Goal: Information Seeking & Learning: Learn about a topic

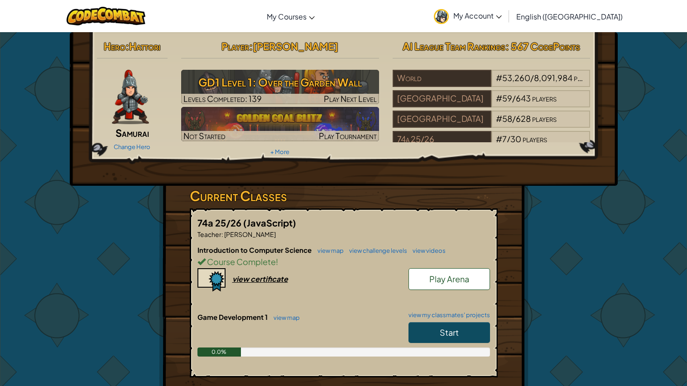
click at [467, 279] on span "Play Arena" at bounding box center [449, 279] width 40 height 10
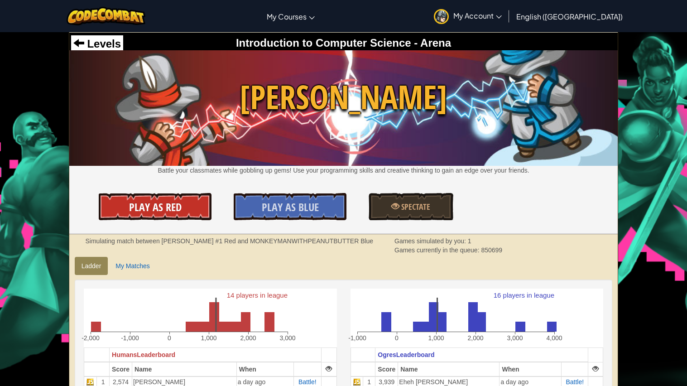
click at [158, 205] on span "Play As Red" at bounding box center [155, 207] width 53 height 14
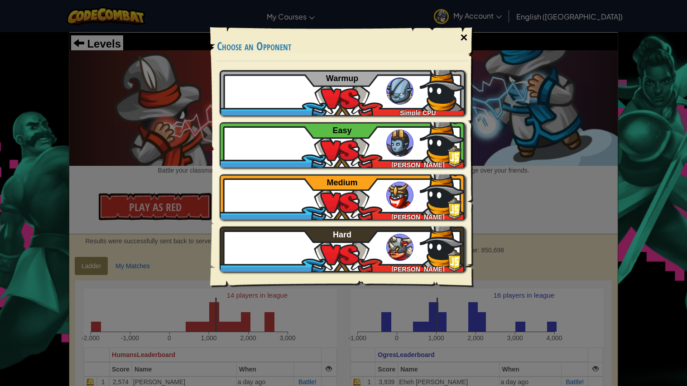
click at [462, 31] on div "×" at bounding box center [463, 37] width 21 height 26
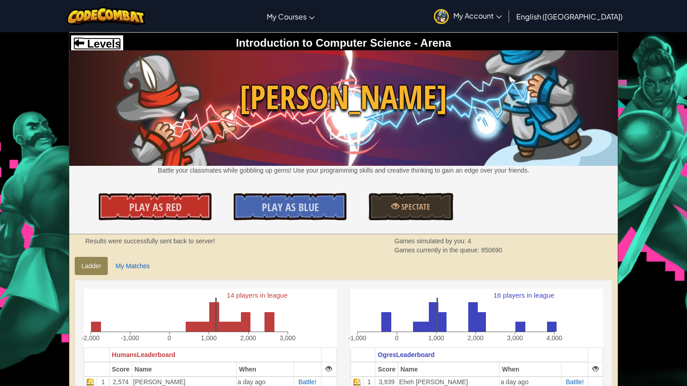
click at [96, 38] on span "Levels" at bounding box center [102, 44] width 37 height 12
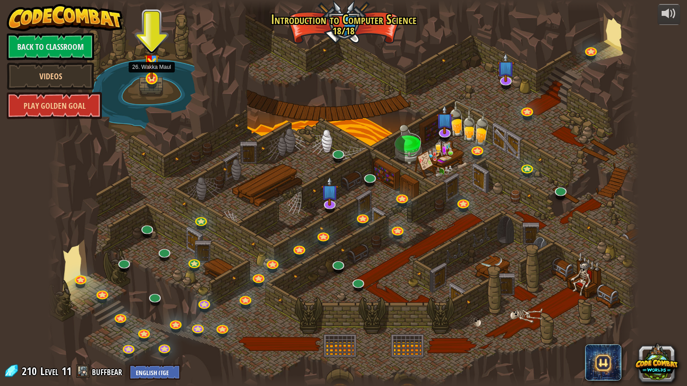
click at [150, 67] on img at bounding box center [151, 58] width 15 height 41
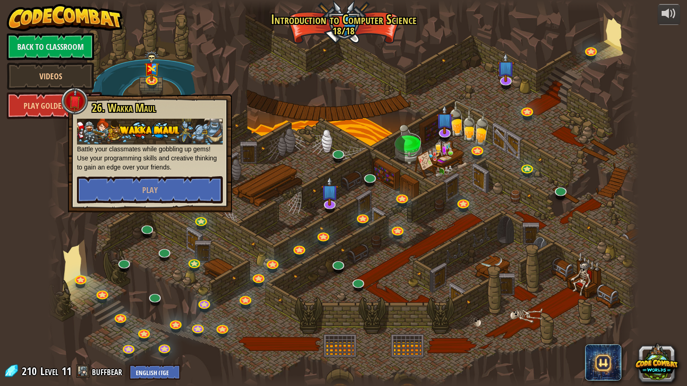
click at [194, 77] on div at bounding box center [343, 193] width 591 height 386
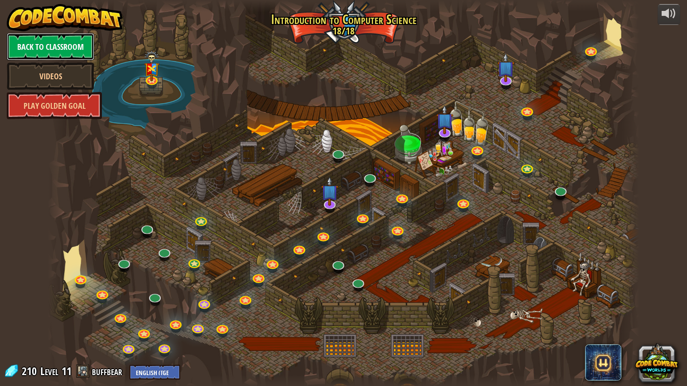
click at [65, 51] on link "Back to Classroom" at bounding box center [50, 46] width 87 height 27
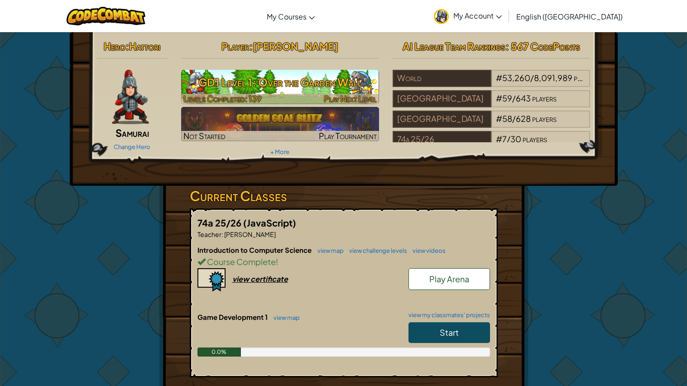
click at [350, 91] on h3 "GD1 Level 1: Over the Garden Wall" at bounding box center [280, 82] width 198 height 20
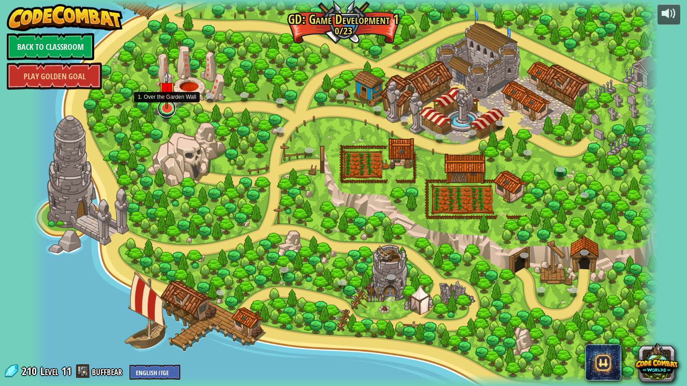
click at [167, 116] on link at bounding box center [167, 108] width 18 height 18
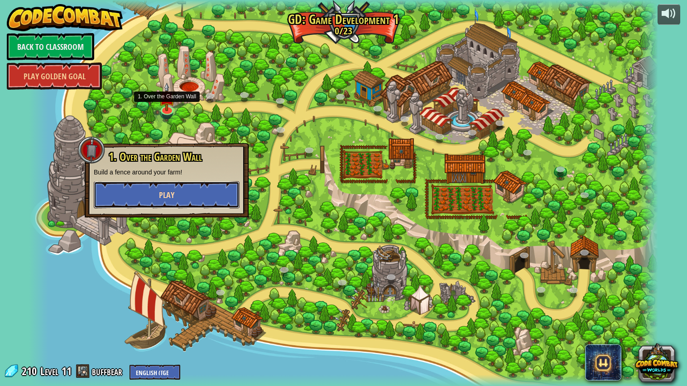
click at [186, 198] on button "Play" at bounding box center [167, 194] width 146 height 27
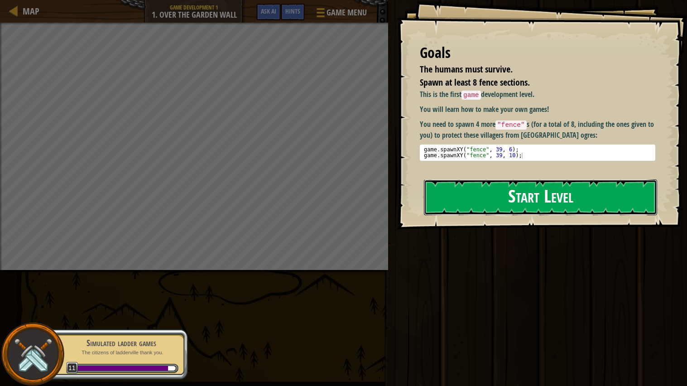
click at [451, 188] on button "Start Level" at bounding box center [540, 197] width 233 height 36
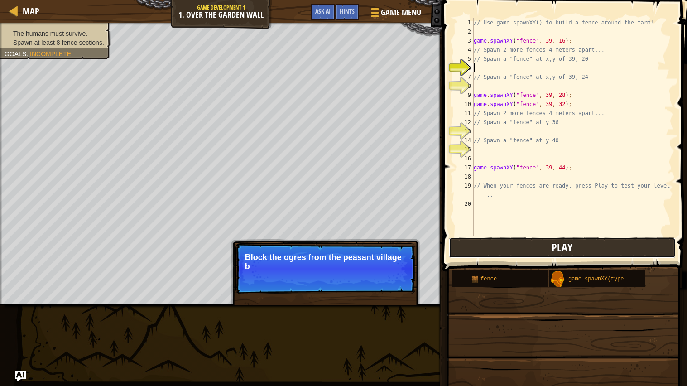
click at [503, 249] on button "Play" at bounding box center [562, 247] width 227 height 21
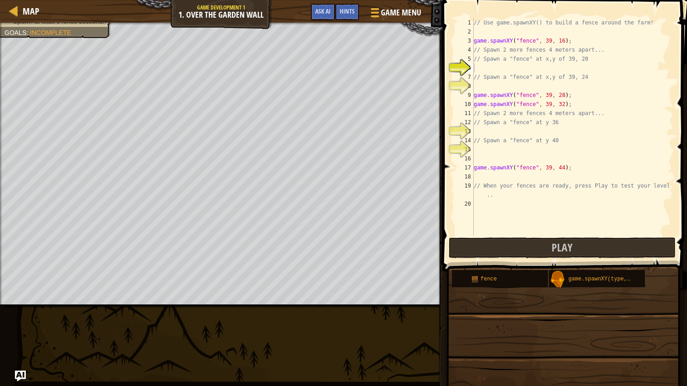
click at [530, 66] on div "// Use game.spawnXY() to build a fence around the farm! game . spawnXY ( "fence…" at bounding box center [573, 136] width 202 height 236
click at [553, 69] on div "// Use game.spawnXY() to build a fence around the farm! game . spawnXY ( "fence…" at bounding box center [573, 136] width 202 height 236
click at [563, 65] on div "// Use game.spawnXY() to build a fence around the farm! game . spawnXY ( "fence…" at bounding box center [573, 136] width 202 height 236
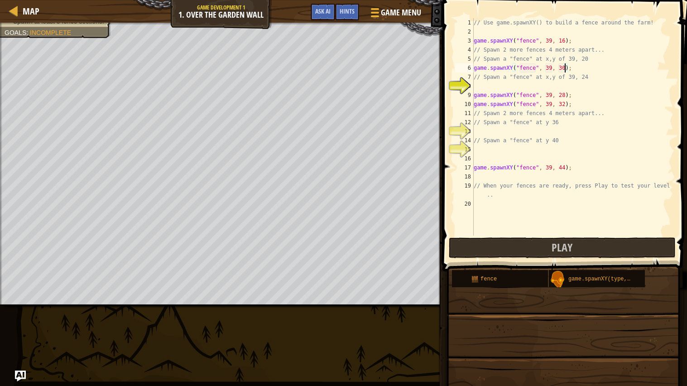
click at [562, 65] on div "// Use game.spawnXY() to build a fence around the farm! game . spawnXY ( "fence…" at bounding box center [573, 136] width 202 height 236
type textarea "game.spawnXY("fence", 39, 20);"
click at [620, 252] on button "Play" at bounding box center [562, 247] width 227 height 21
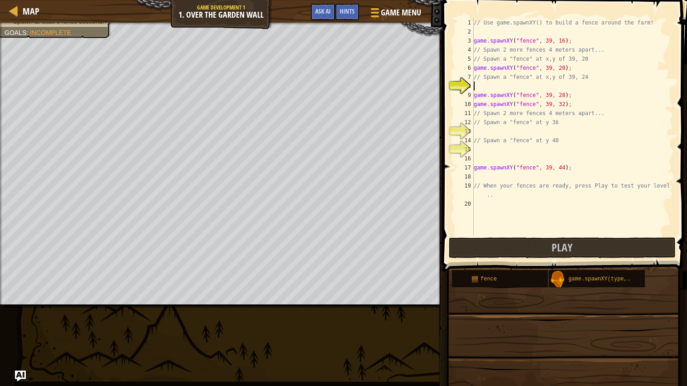
click at [511, 87] on div "// Use game.spawnXY() to build a fence around the farm! game . spawnXY ( "fence…" at bounding box center [573, 136] width 202 height 236
click at [523, 101] on div "// Use game.spawnXY() to build a fence around the farm! game . spawnXY ( "fence…" at bounding box center [573, 136] width 202 height 236
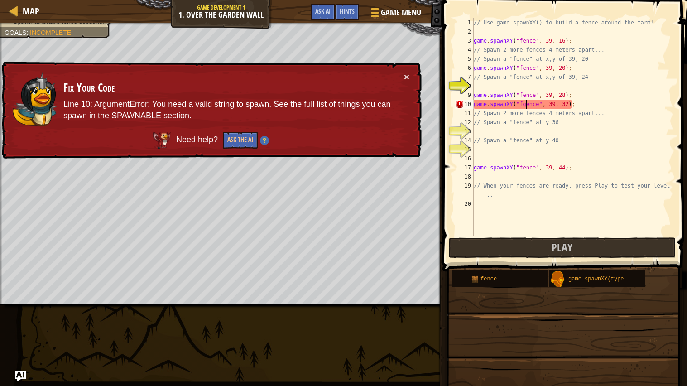
type textarea "game.spawnXY("fence", 39, 32);"
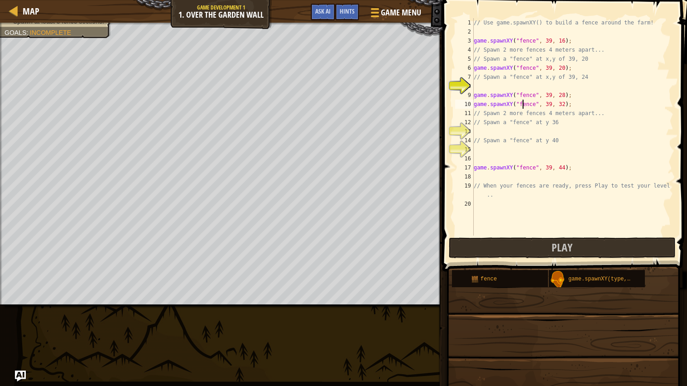
click at [507, 86] on div "// Use game.spawnXY() to build a fence around the farm! game . spawnXY ( "fence…" at bounding box center [573, 136] width 202 height 236
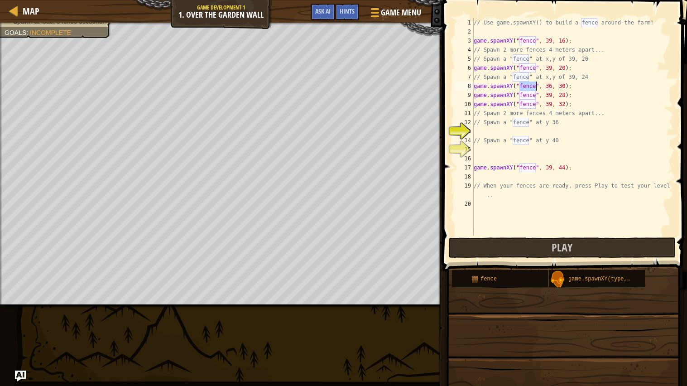
click at [553, 87] on div "// Use game.spawnXY() to build a fence around the farm! game . spawnXY ( "fence…" at bounding box center [573, 136] width 202 height 236
click at [566, 88] on div "// Use game.spawnXY() to build a fence around the farm! game . spawnXY ( "fence…" at bounding box center [573, 136] width 202 height 236
type textarea "game.spawnXY("fence", 39, 24);"
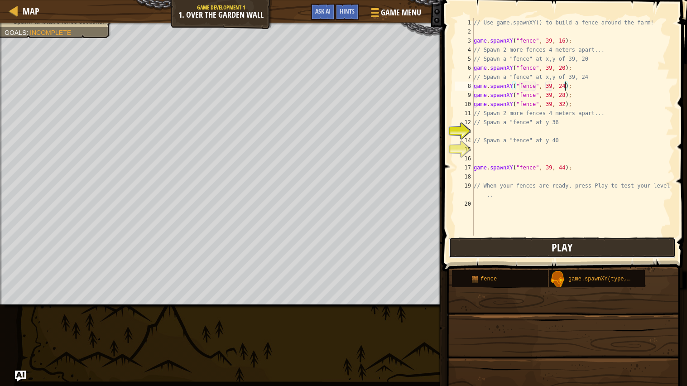
click at [581, 248] on button "Play" at bounding box center [562, 247] width 227 height 21
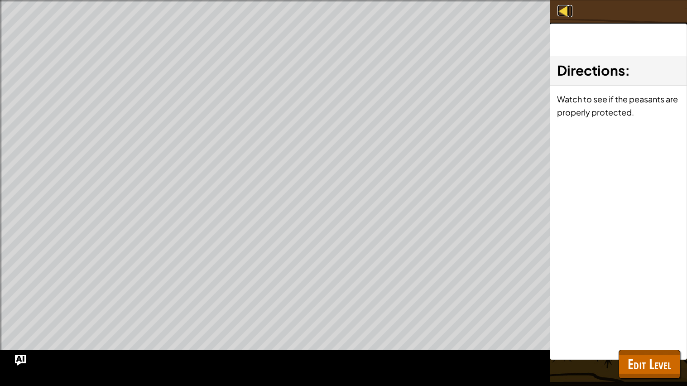
click at [559, 9] on div at bounding box center [563, 10] width 11 height 11
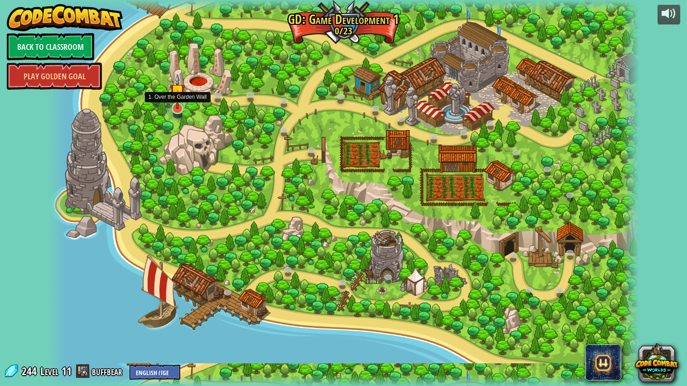
click at [180, 109] on img at bounding box center [177, 91] width 15 height 35
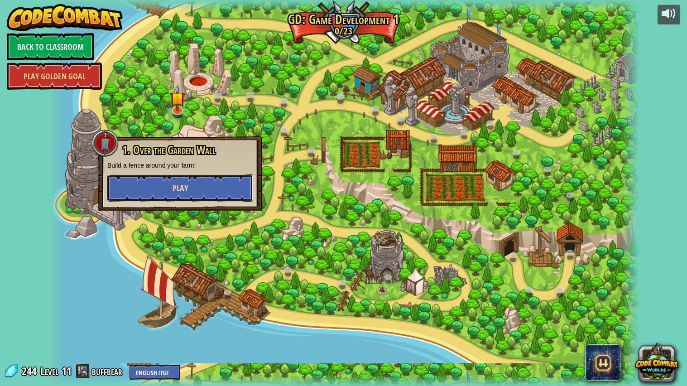
click at [201, 190] on button "Play" at bounding box center [180, 187] width 146 height 27
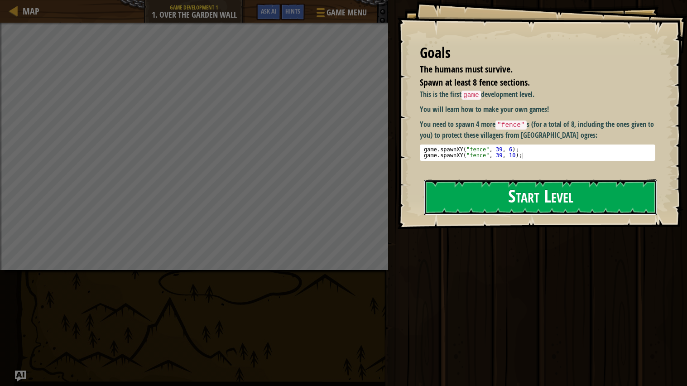
click at [529, 188] on button "Start Level" at bounding box center [540, 197] width 233 height 36
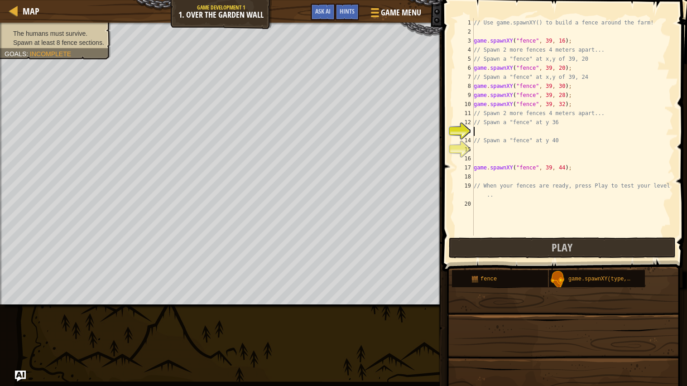
click at [510, 130] on div "// Use game.spawnXY() to build a fence around the farm! game . spawnXY ( "fence…" at bounding box center [573, 136] width 202 height 236
type textarea "f"
click at [534, 134] on div "// Use game.spawnXY() to build a fence around the farm! game . spawnXY ( "fence…" at bounding box center [573, 136] width 202 height 236
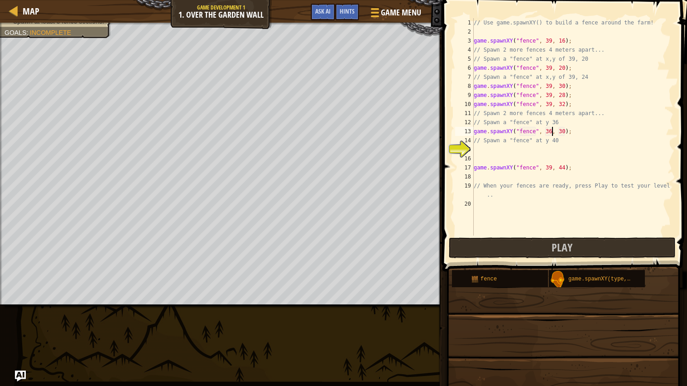
click at [552, 132] on div "// Use game.spawnXY() to build a fence around the farm! game . spawnXY ( "fence…" at bounding box center [573, 136] width 202 height 236
click at [566, 131] on div "// Use game.spawnXY() to build a fence around the farm! game . spawnXY ( "fence…" at bounding box center [573, 136] width 202 height 236
click at [552, 129] on div "// Use game.spawnXY() to build a fence around the farm! game . spawnXY ( "fence…" at bounding box center [573, 136] width 202 height 236
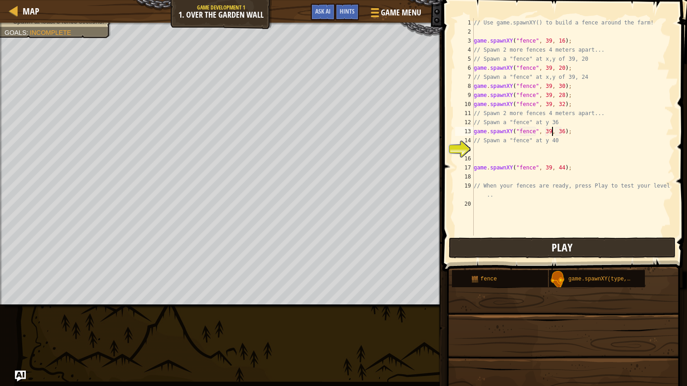
type textarea "game.spawnXY("fence", 39, 36);"
click at [610, 245] on button "Play" at bounding box center [562, 247] width 227 height 21
click at [626, 242] on button "Play" at bounding box center [562, 247] width 227 height 21
click at [545, 252] on button "Play" at bounding box center [562, 247] width 227 height 21
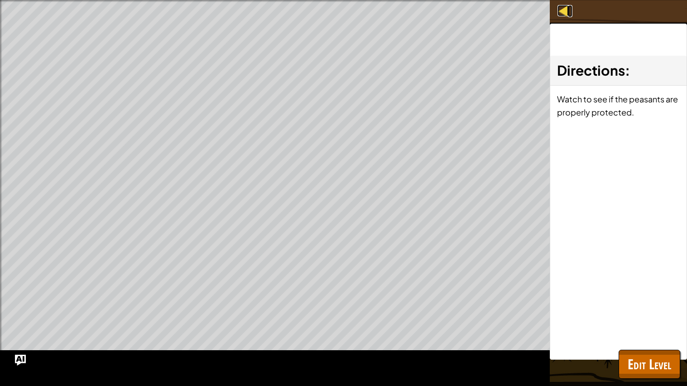
click at [565, 16] on div at bounding box center [563, 10] width 11 height 11
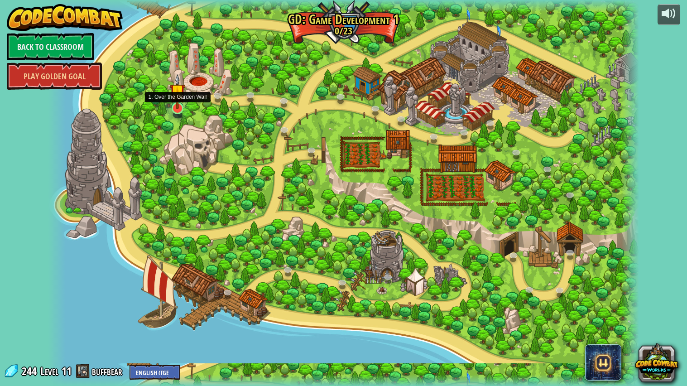
click at [177, 104] on img at bounding box center [177, 91] width 15 height 35
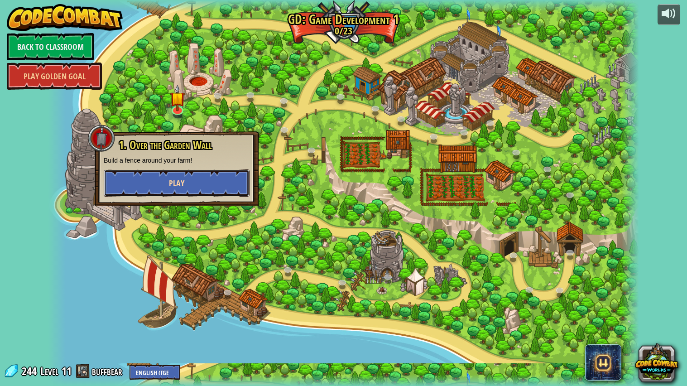
click at [206, 178] on button "Play" at bounding box center [177, 182] width 146 height 27
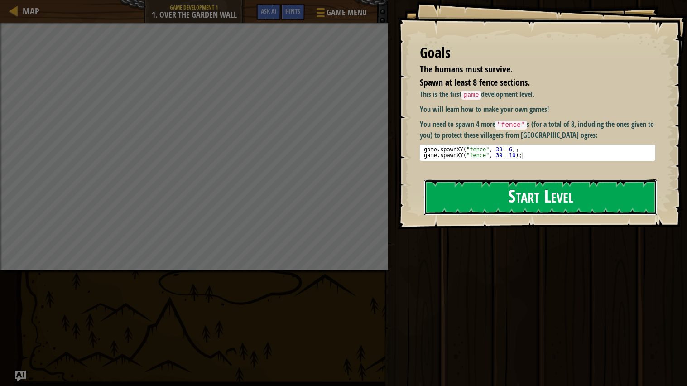
click at [547, 200] on button "Start Level" at bounding box center [540, 197] width 233 height 36
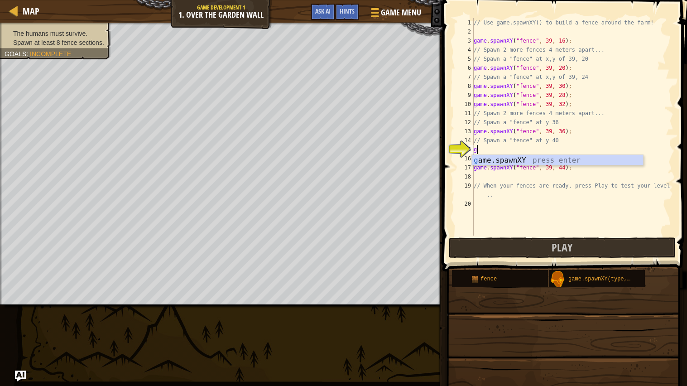
scroll to position [4, 0]
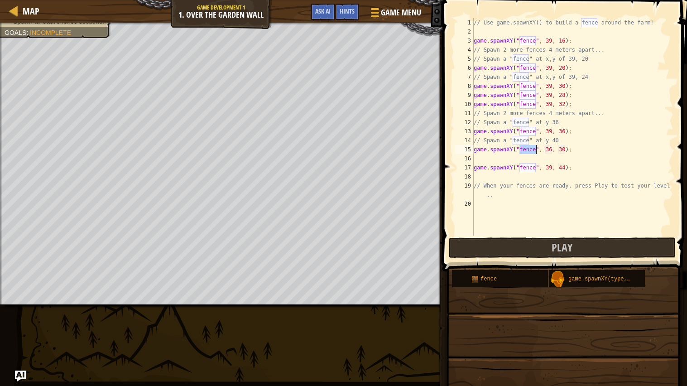
click at [553, 149] on div "// Use game.spawnXY() to build a fence around the farm! game . spawnXY ( "fence…" at bounding box center [573, 136] width 202 height 236
click at [566, 149] on div "// Use game.spawnXY() to build a fence around the farm! game . spawnXY ( "fence…" at bounding box center [573, 136] width 202 height 236
type textarea "game.spawnXY("fence", 39, 40);"
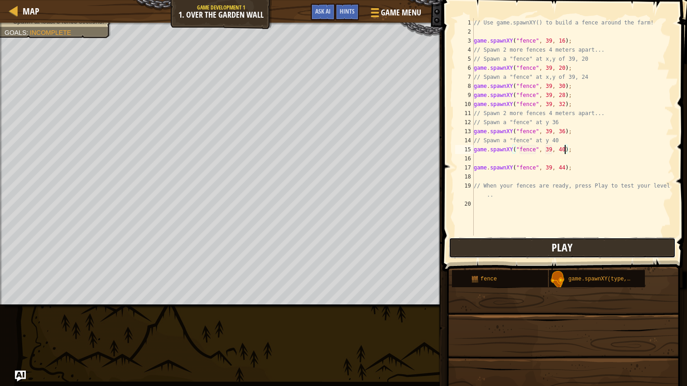
click at [613, 248] on button "Play" at bounding box center [562, 247] width 227 height 21
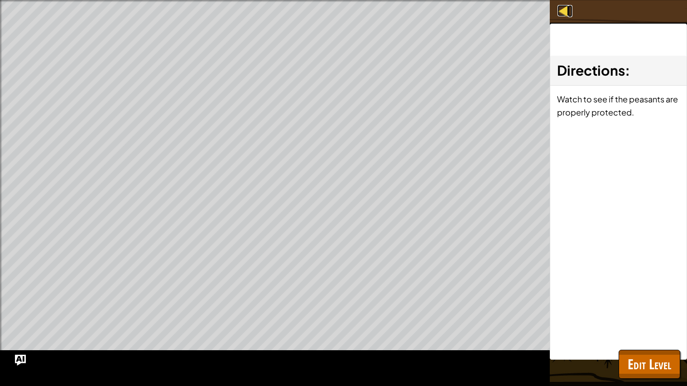
click at [568, 17] on link "Map" at bounding box center [570, 11] width 5 height 12
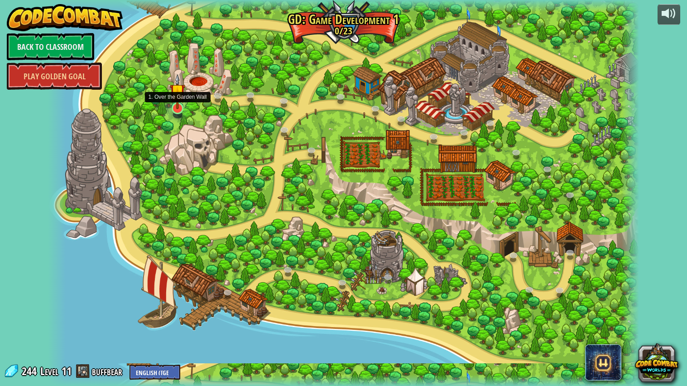
click at [178, 98] on img at bounding box center [177, 91] width 15 height 35
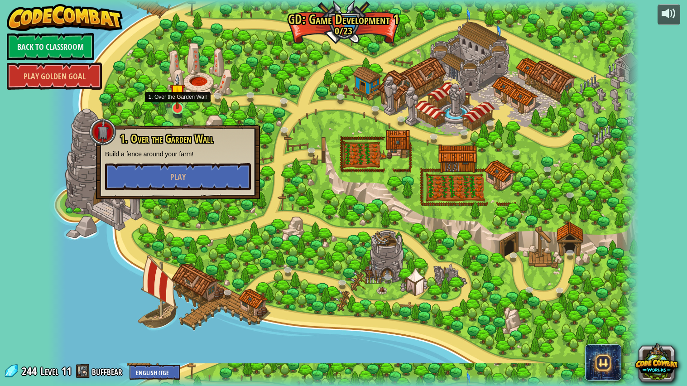
click at [178, 98] on img at bounding box center [177, 91] width 15 height 35
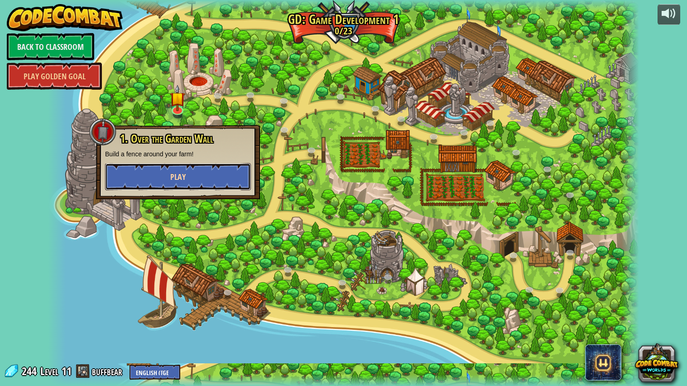
click at [197, 189] on button "Play" at bounding box center [178, 176] width 146 height 27
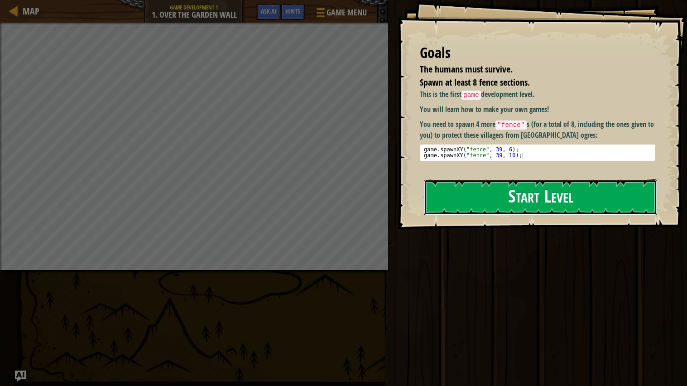
click at [565, 179] on button "Start Level" at bounding box center [540, 197] width 233 height 36
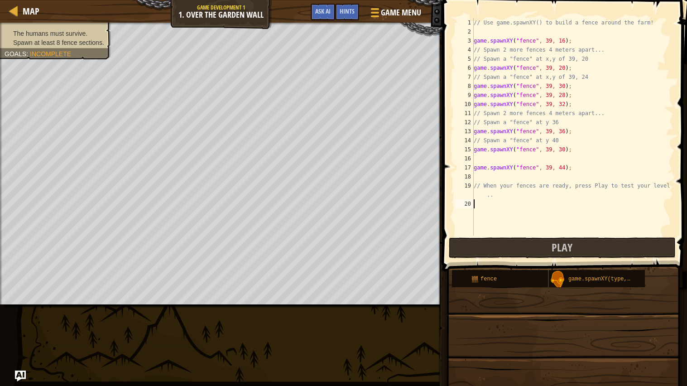
click at [524, 179] on div "// Use game.spawnXY() to build a fence around the farm! game . spawnXY ( "fence…" at bounding box center [573, 136] width 202 height 236
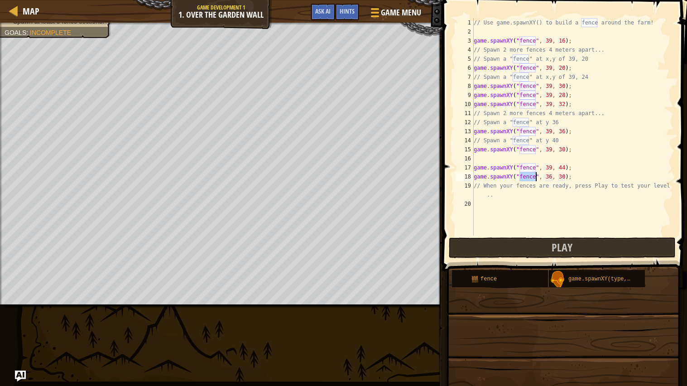
click at [566, 178] on div "// Use game.spawnXY() to build a fence around the farm! game . spawnXY ( "fence…" at bounding box center [573, 136] width 202 height 236
click at [552, 177] on div "// Use game.spawnXY() to build a fence around the farm! game . spawnXY ( "fence…" at bounding box center [573, 136] width 202 height 236
click at [567, 177] on div "// Use game.spawnXY() to build a fence around the farm! game . spawnXY ( "fence…" at bounding box center [573, 136] width 202 height 236
click at [564, 176] on div "// Use game.spawnXY() to build a fence around the farm! game . spawnXY ( "fence…" at bounding box center [573, 136] width 202 height 236
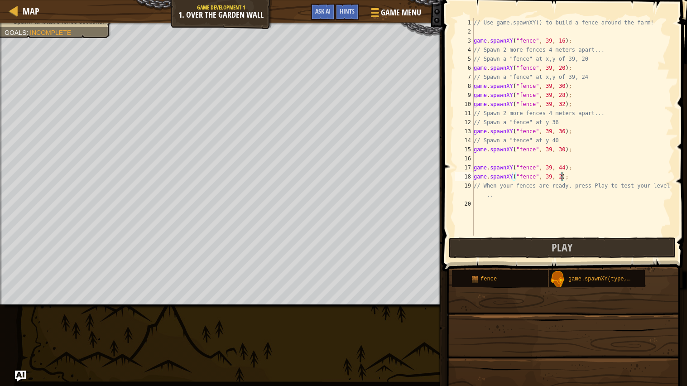
scroll to position [4, 7]
type textarea "game.spawnXY("fence", 39, 26);"
click at [583, 251] on button "Play" at bounding box center [562, 247] width 227 height 21
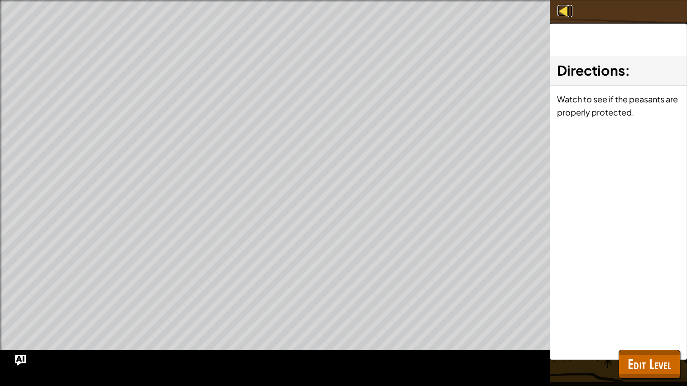
click at [561, 5] on div at bounding box center [563, 10] width 11 height 11
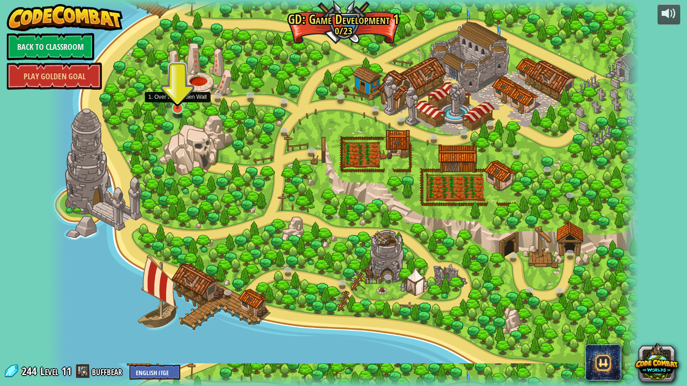
click at [172, 109] on img at bounding box center [177, 91] width 15 height 35
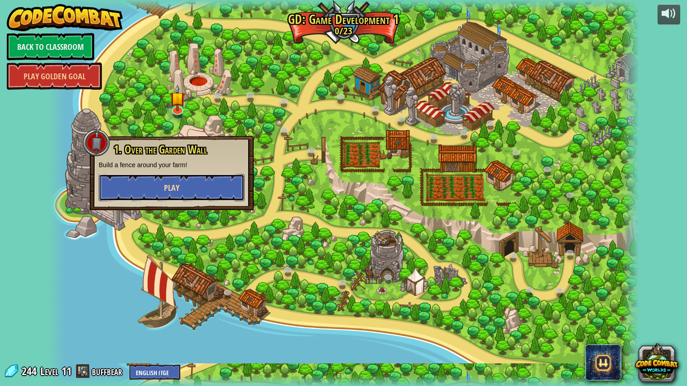
click at [214, 184] on button "Play" at bounding box center [172, 187] width 146 height 27
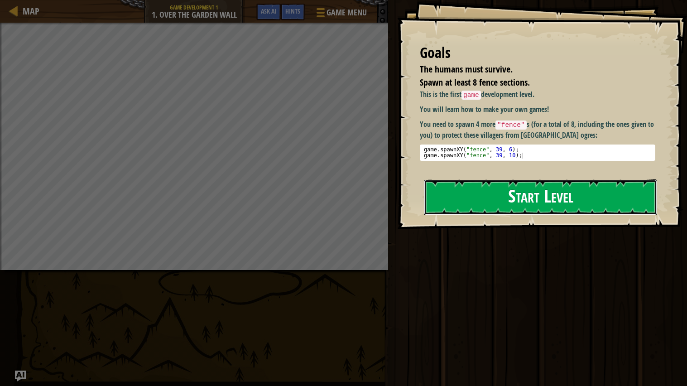
click at [524, 200] on button "Start Level" at bounding box center [540, 197] width 233 height 36
